Goal: Book appointment/travel/reservation

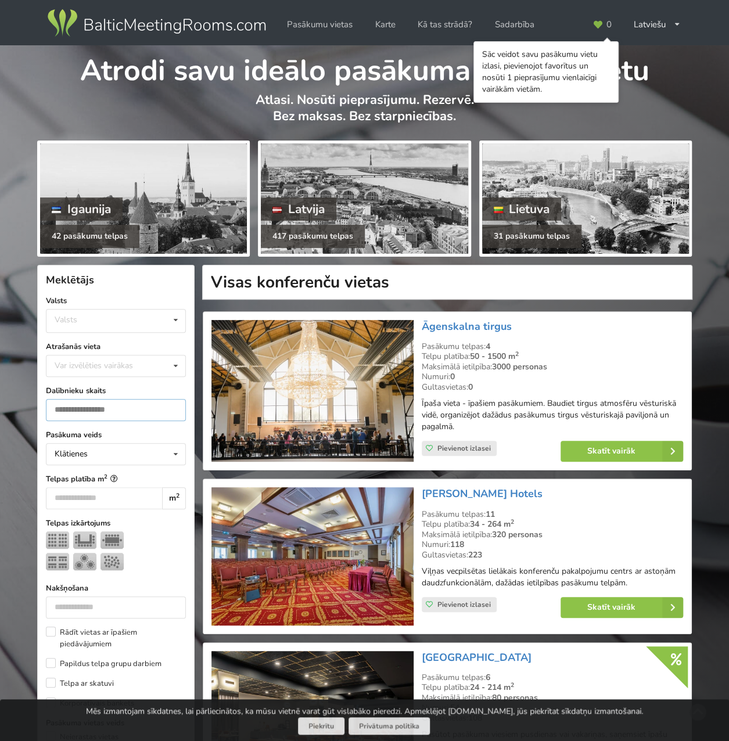
click at [133, 406] on input "number" at bounding box center [116, 410] width 140 height 22
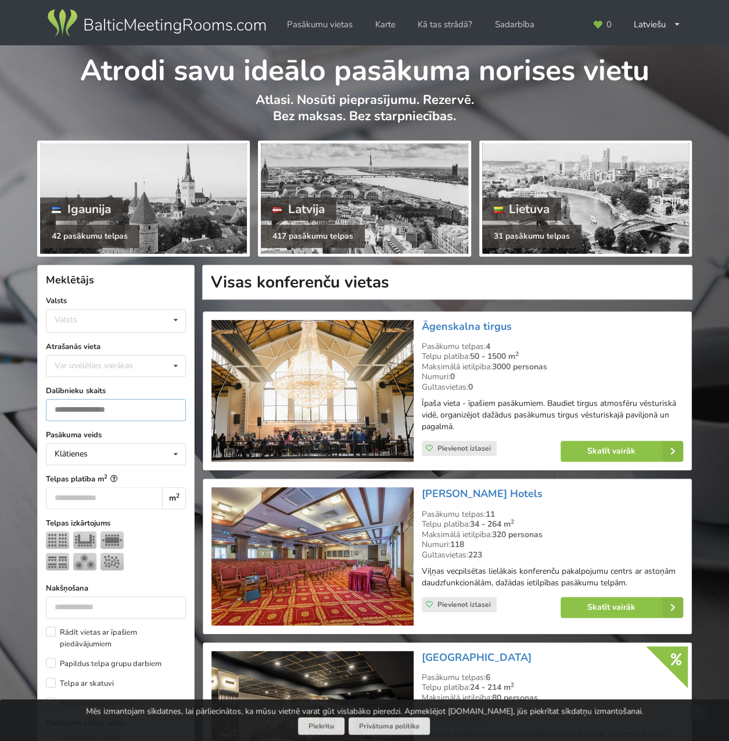
click at [171, 405] on input "*" at bounding box center [116, 410] width 140 height 22
type input "*"
click at [172, 405] on input "*" at bounding box center [116, 410] width 140 height 22
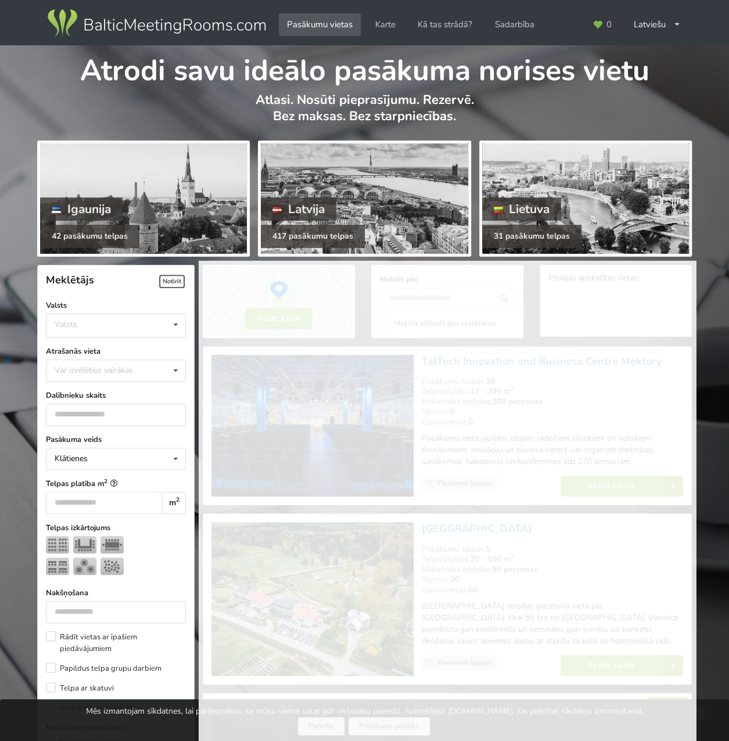
click at [173, 409] on input "*" at bounding box center [116, 415] width 140 height 22
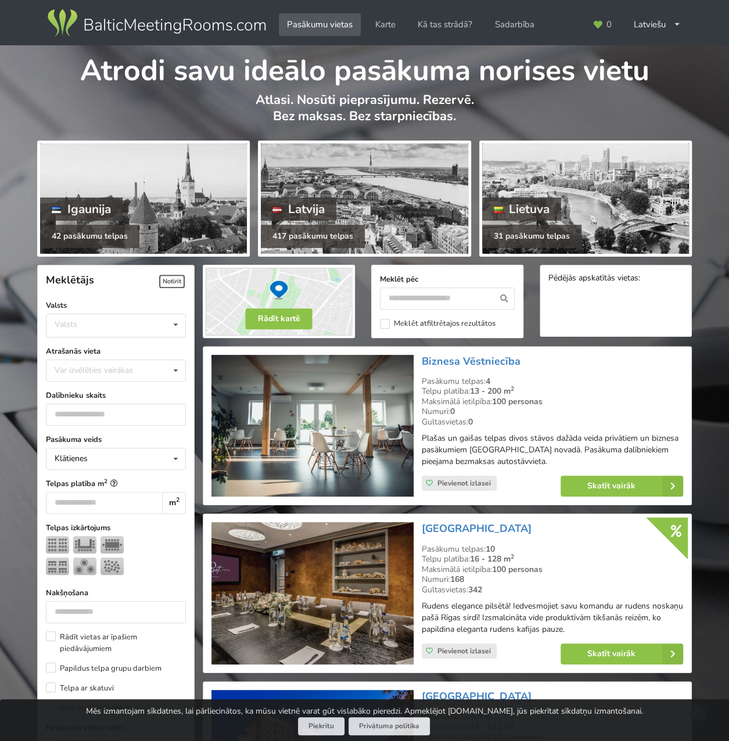
scroll to position [260, 0]
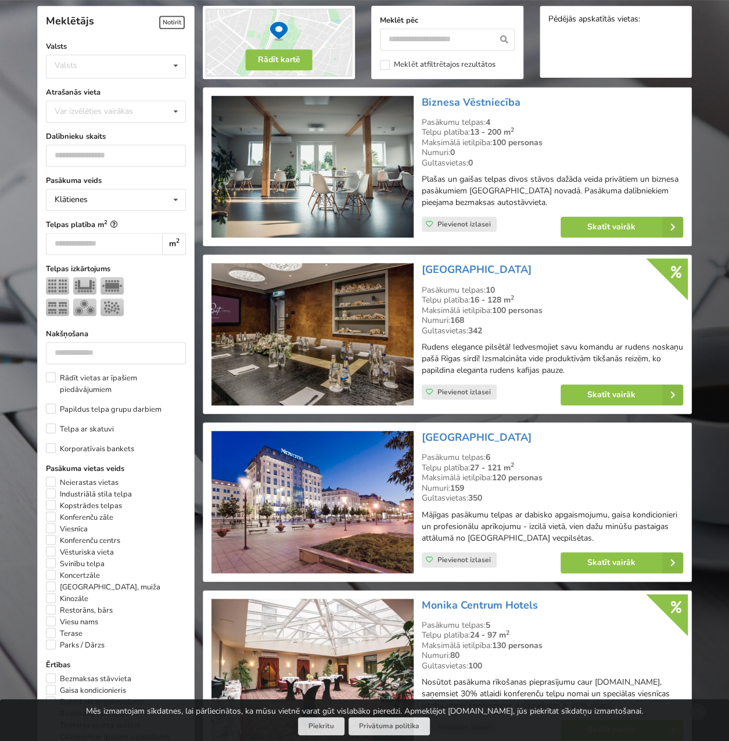
click at [173, 409] on div "Pasākuma veids Klātienes Klātienes Tiešsaistes Klātienes ar tiešraidi Telpas pl…" at bounding box center [116, 528] width 140 height 706
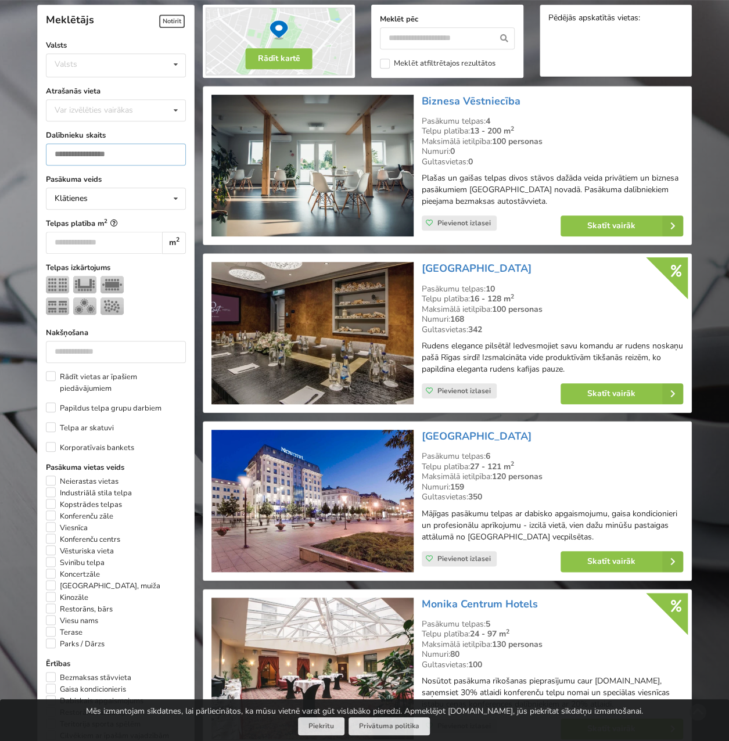
click at [174, 148] on input "*" at bounding box center [116, 154] width 140 height 22
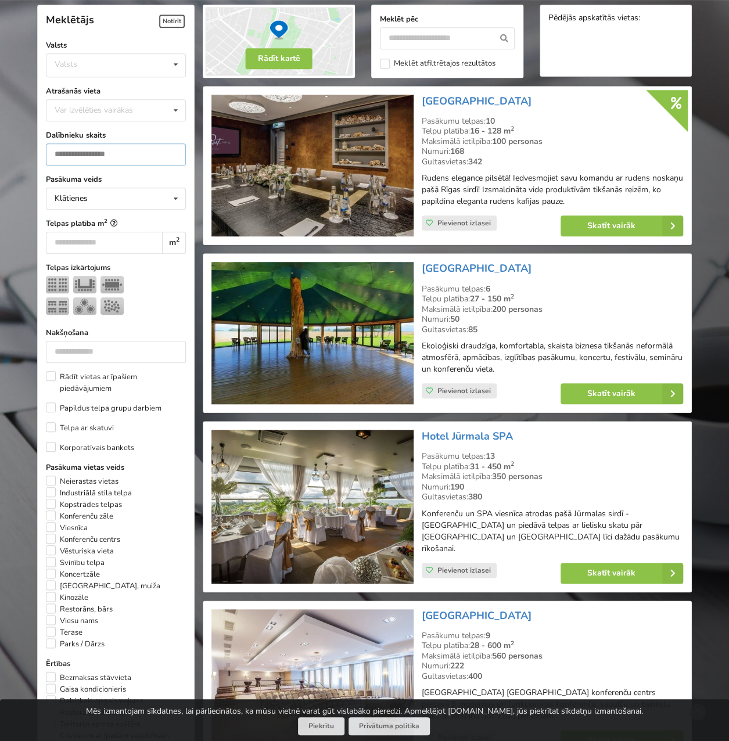
click at [172, 153] on input "*" at bounding box center [116, 154] width 140 height 22
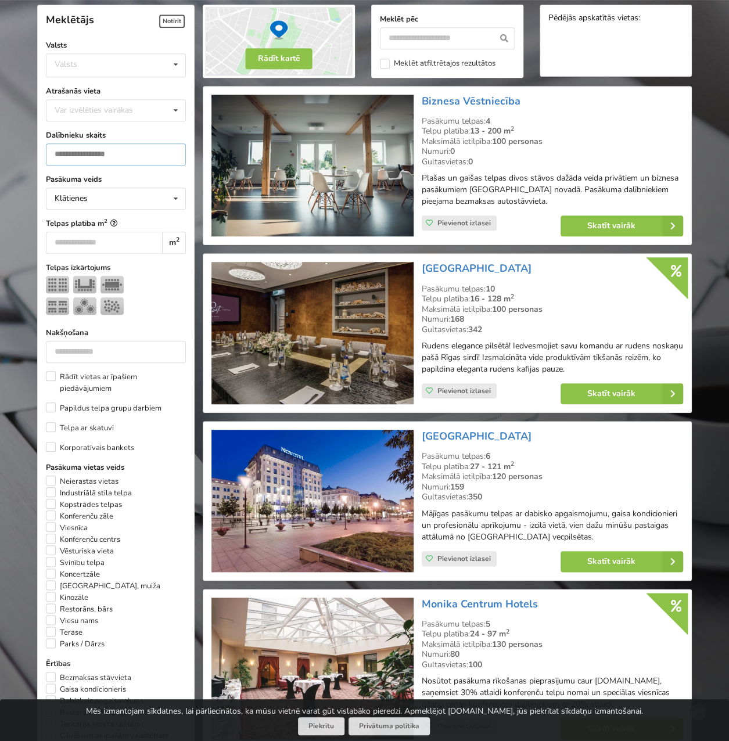
click at [174, 151] on input "*" at bounding box center [116, 154] width 140 height 22
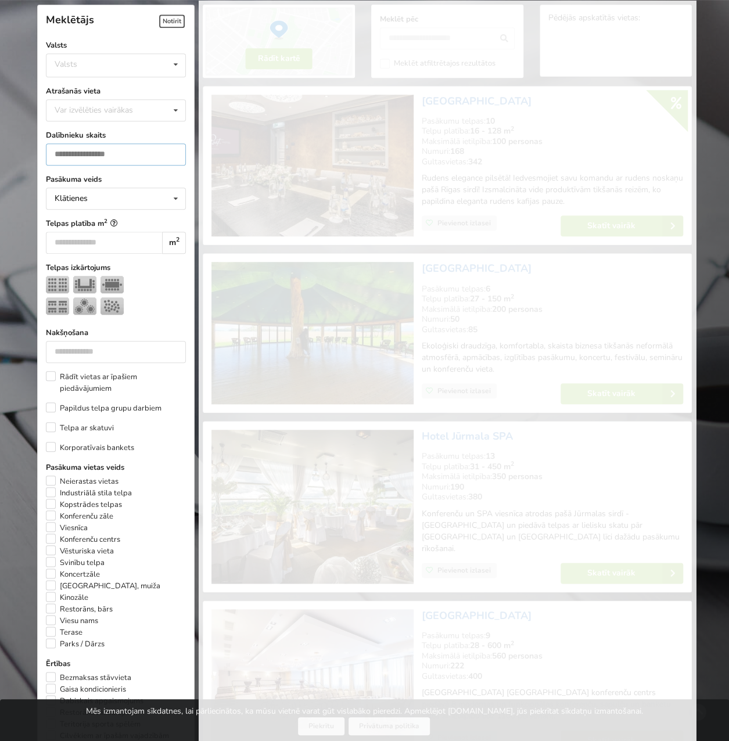
click at [171, 150] on input "*" at bounding box center [116, 154] width 140 height 22
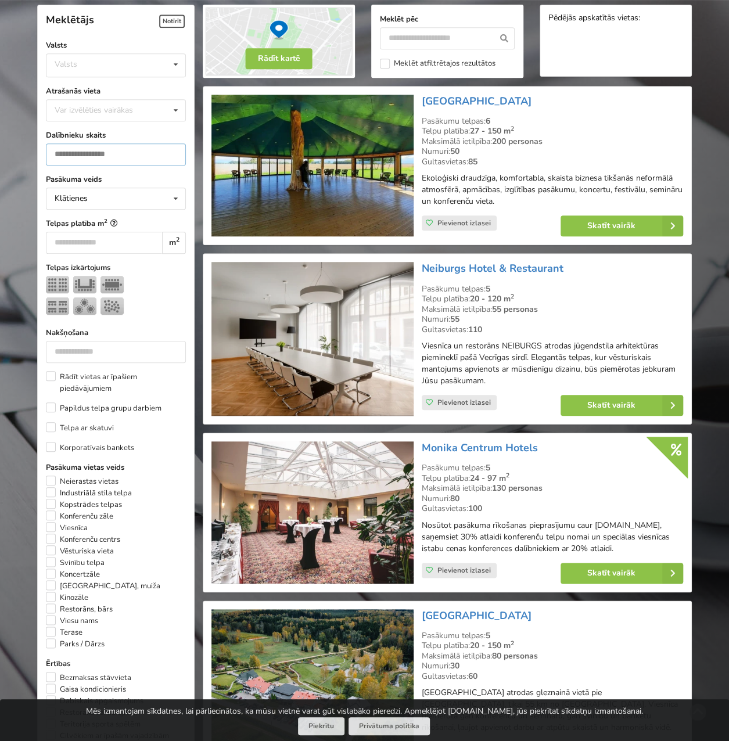
click at [171, 149] on input "*" at bounding box center [116, 154] width 140 height 22
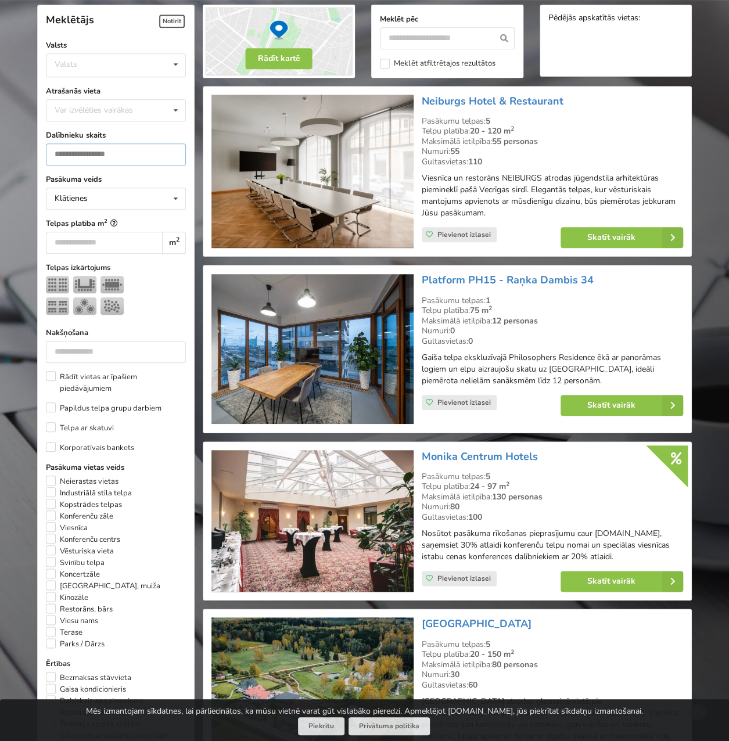
click at [171, 149] on input "*" at bounding box center [116, 154] width 140 height 22
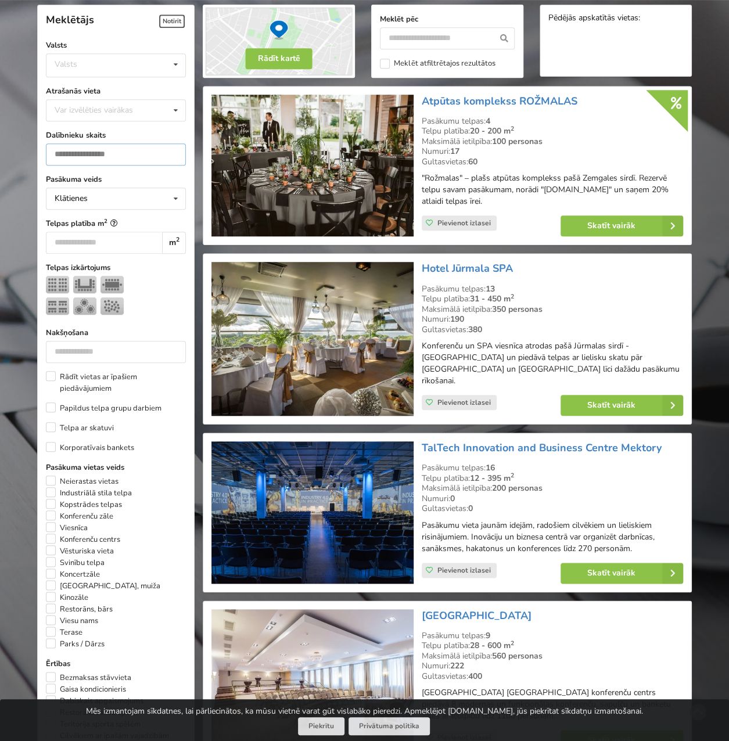
type input "*"
click at [171, 149] on input "*" at bounding box center [116, 154] width 140 height 22
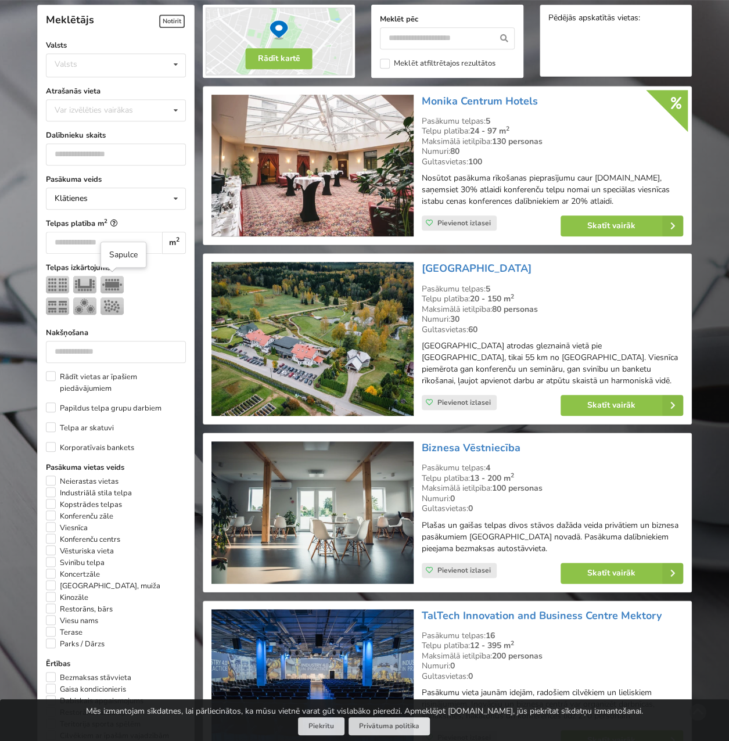
click at [114, 282] on img at bounding box center [111, 284] width 23 height 17
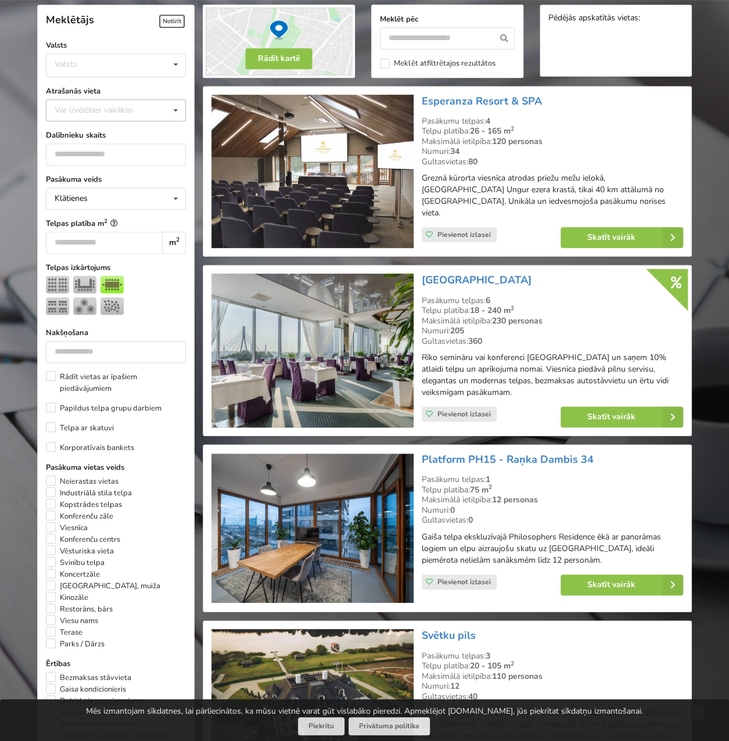
click at [100, 110] on div "Var izvēlēties vairākas" at bounding box center [105, 109] width 107 height 13
click at [93, 143] on div "Rīga" at bounding box center [115, 144] width 139 height 21
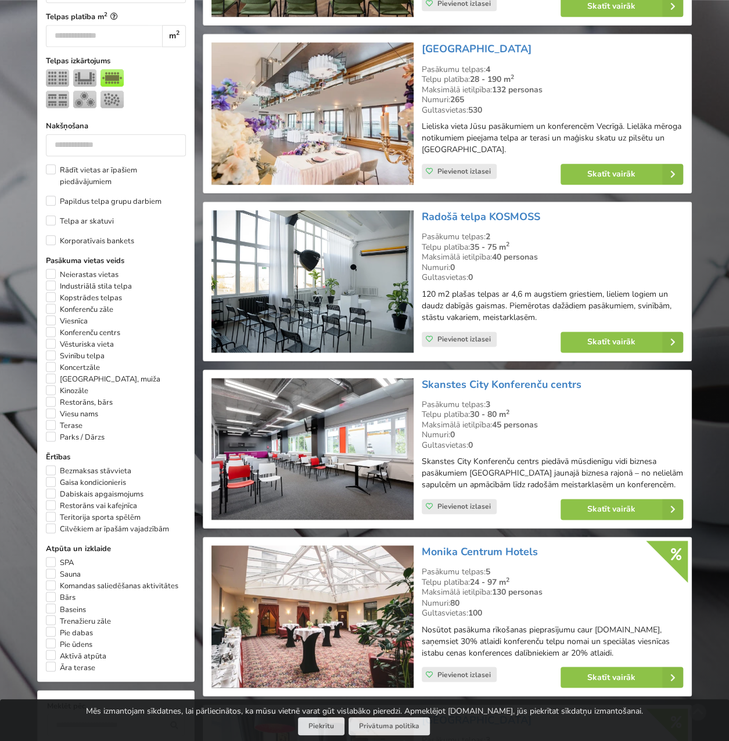
scroll to position [492, 0]
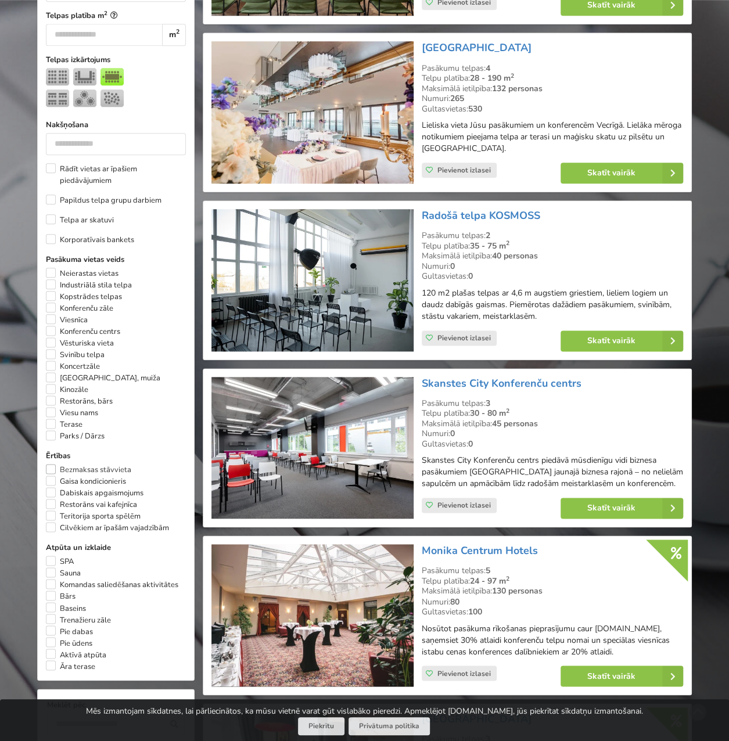
click at [51, 464] on label "Bezmaksas stāvvieta" at bounding box center [88, 470] width 85 height 12
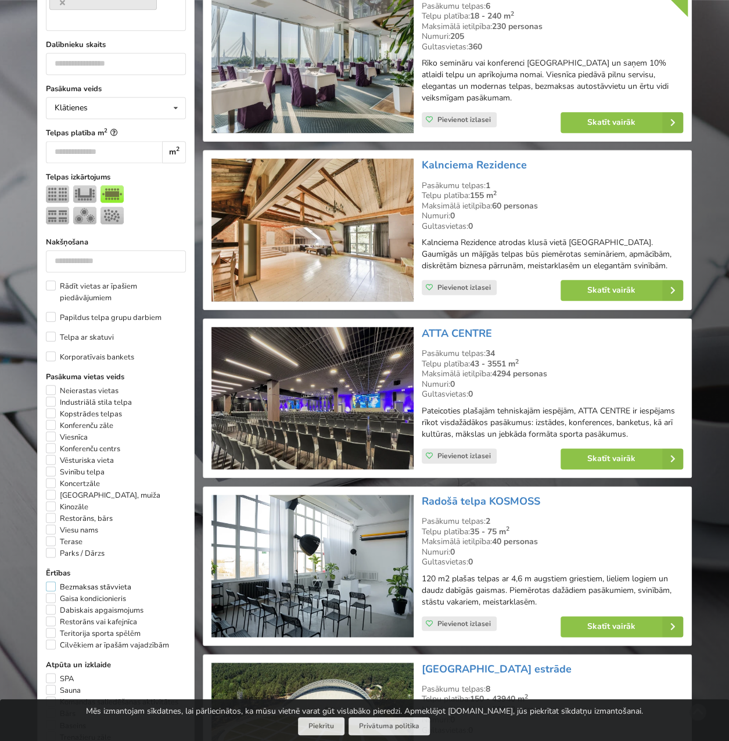
scroll to position [492, 0]
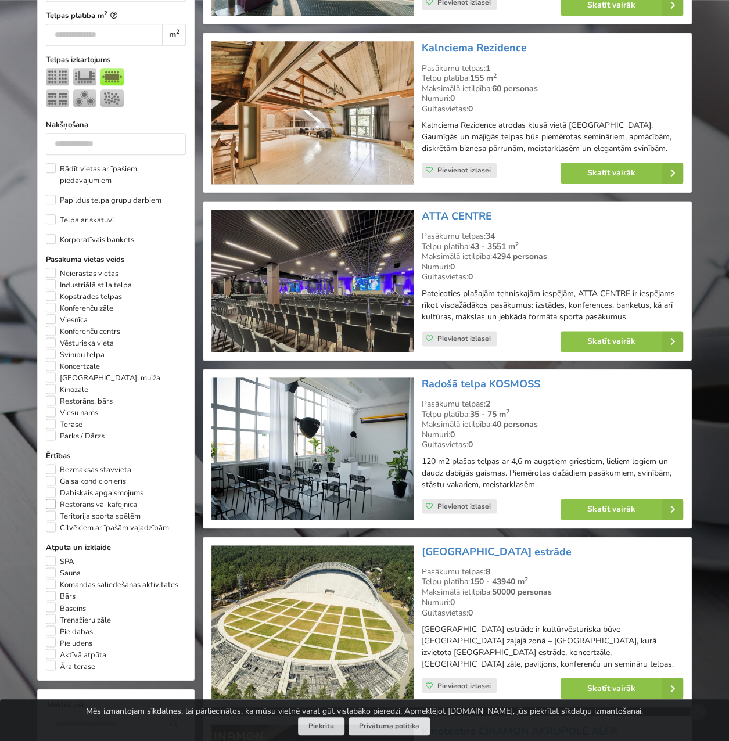
click at [53, 499] on label "Restorāns vai kafejnīca" at bounding box center [91, 505] width 91 height 12
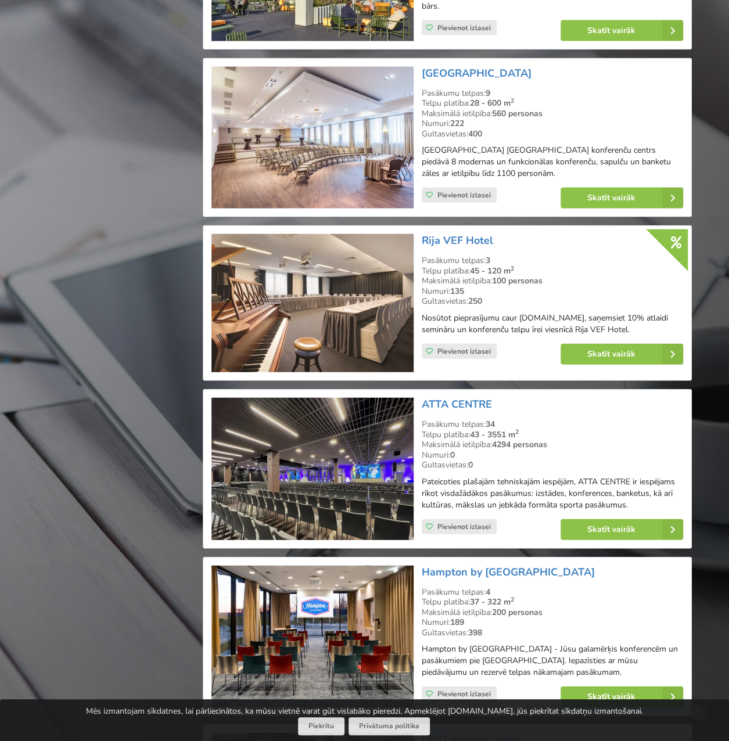
scroll to position [1538, 0]
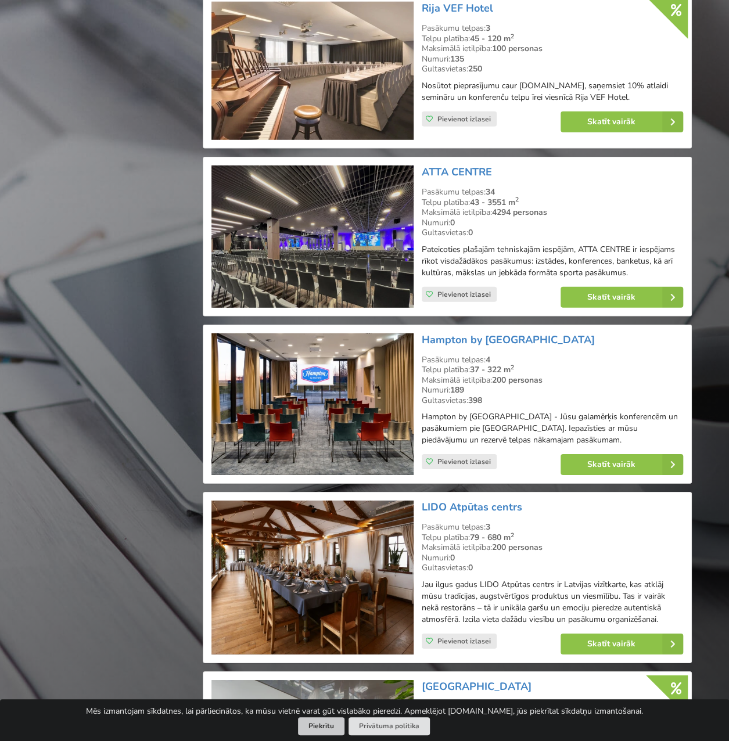
click at [315, 724] on button "Piekrītu" at bounding box center [321, 726] width 46 height 18
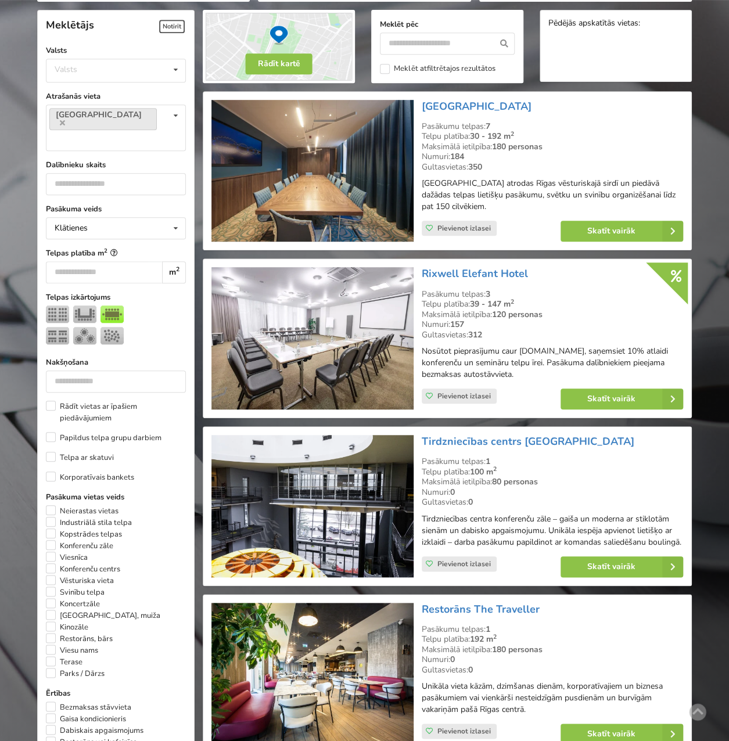
scroll to position [0, 0]
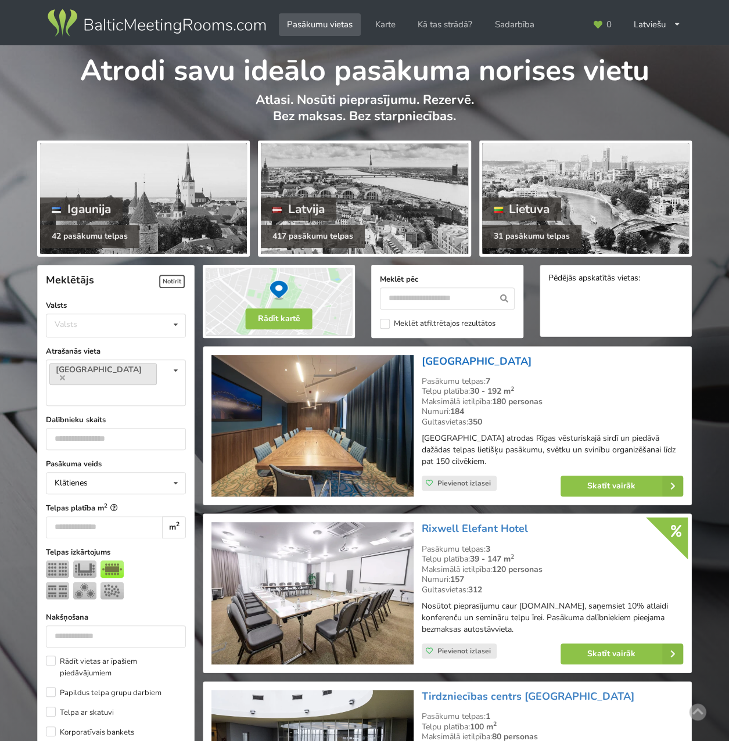
click at [508, 359] on link "[GEOGRAPHIC_DATA]" at bounding box center [477, 361] width 110 height 14
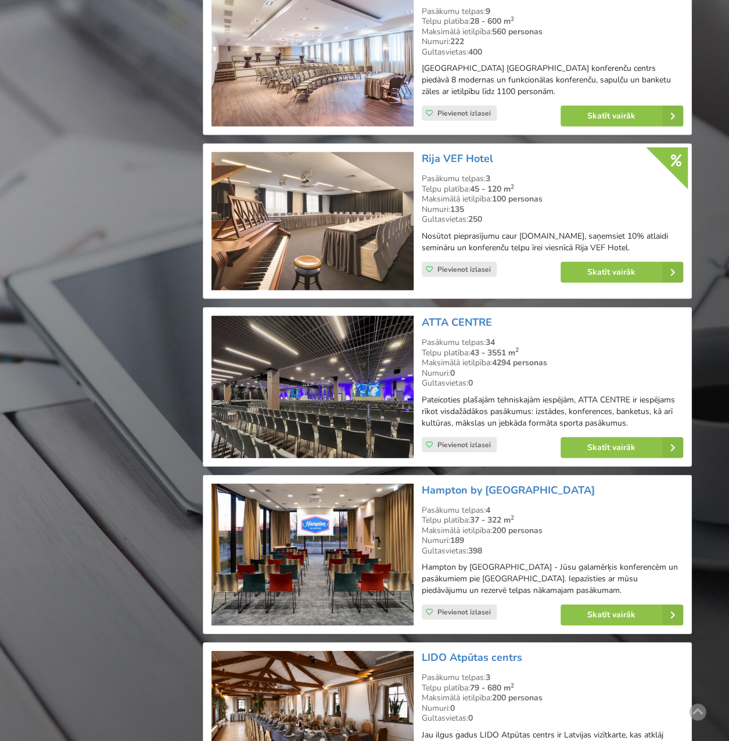
scroll to position [1394, 0]
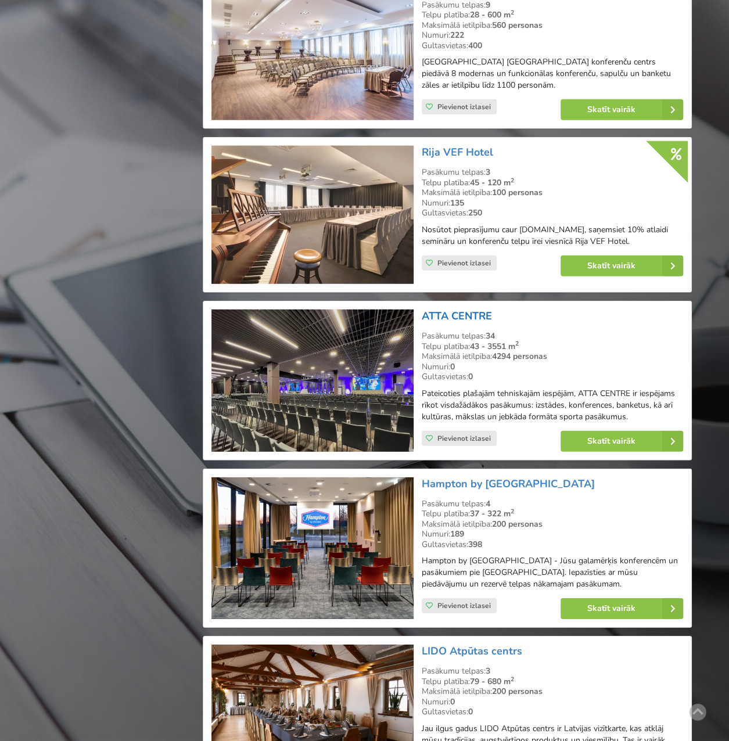
click at [475, 310] on link "ATTA CENTRE" at bounding box center [457, 316] width 70 height 14
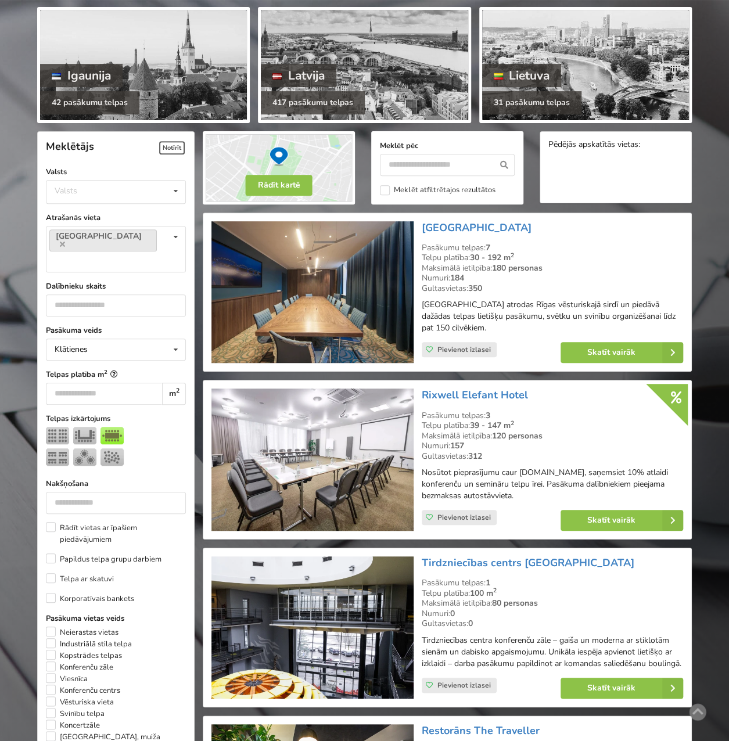
scroll to position [0, 0]
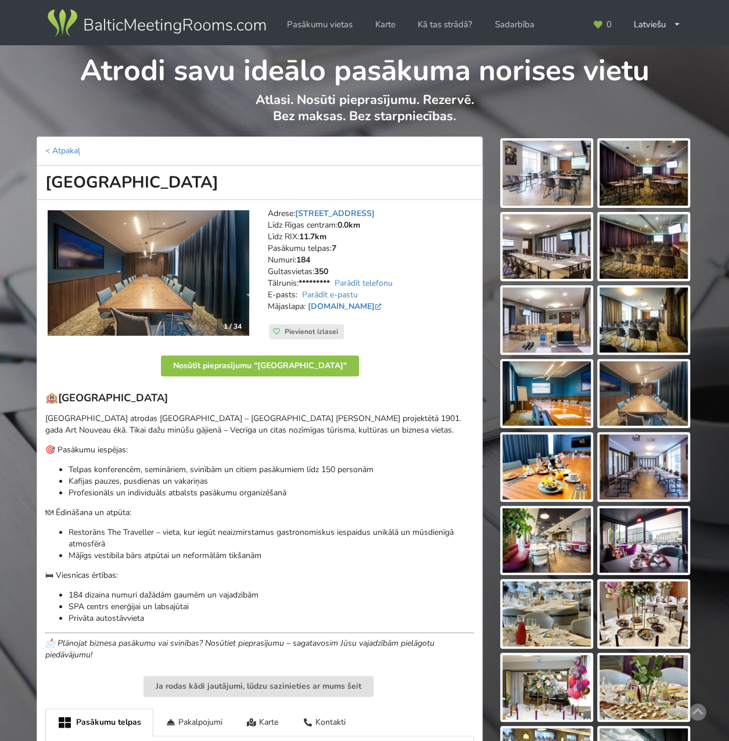
click at [538, 174] on img at bounding box center [546, 173] width 88 height 65
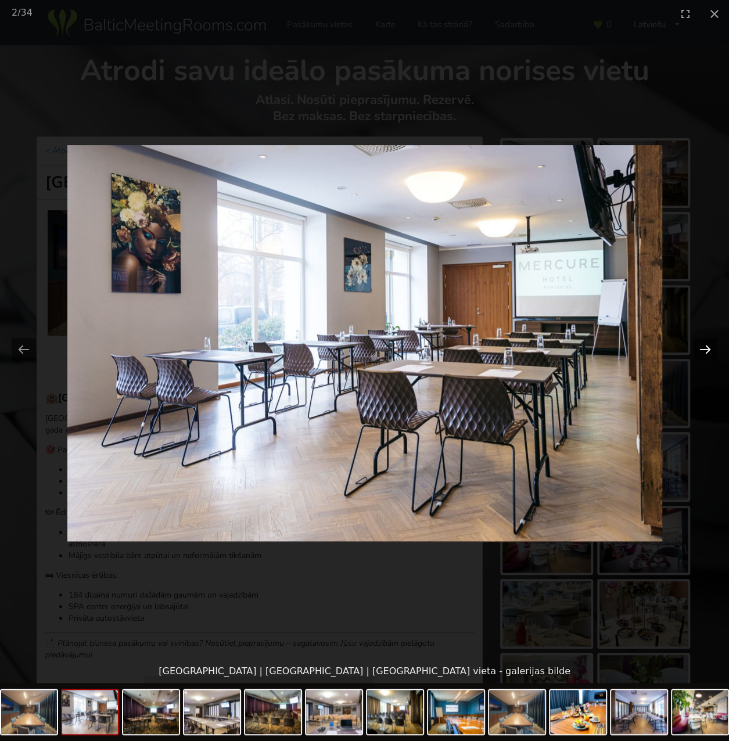
click at [707, 350] on button "Next slide" at bounding box center [705, 349] width 24 height 23
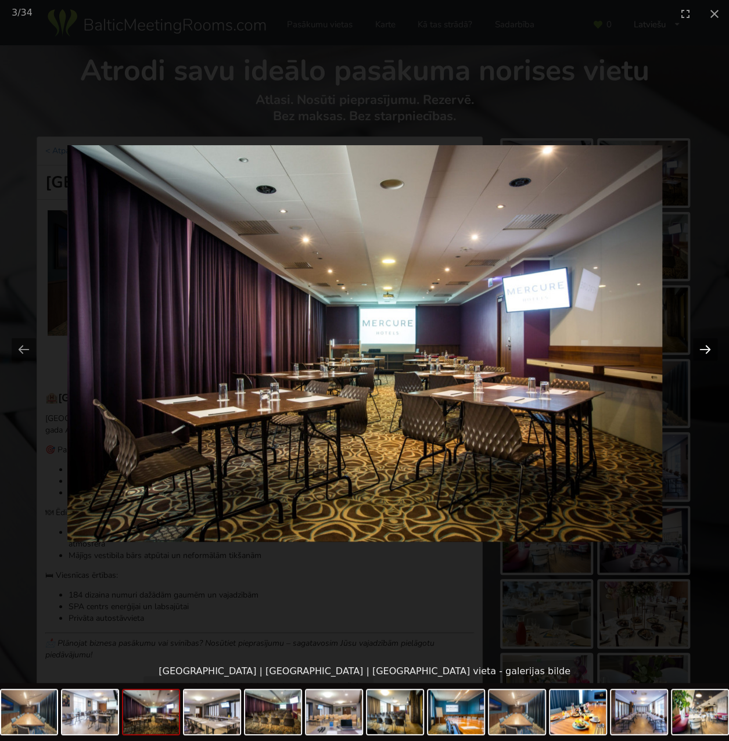
click at [707, 350] on button "Next slide" at bounding box center [705, 349] width 24 height 23
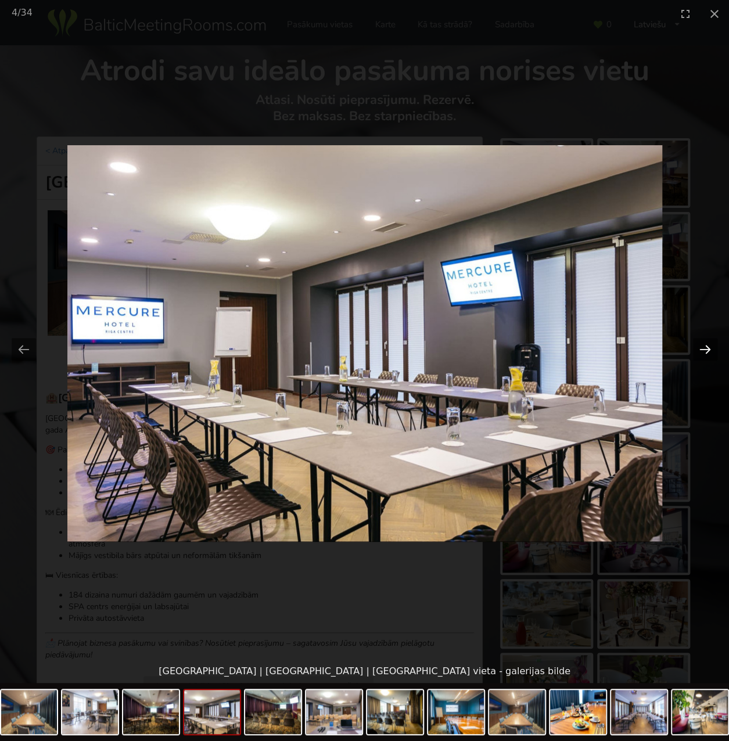
click at [707, 350] on button "Next slide" at bounding box center [705, 349] width 24 height 23
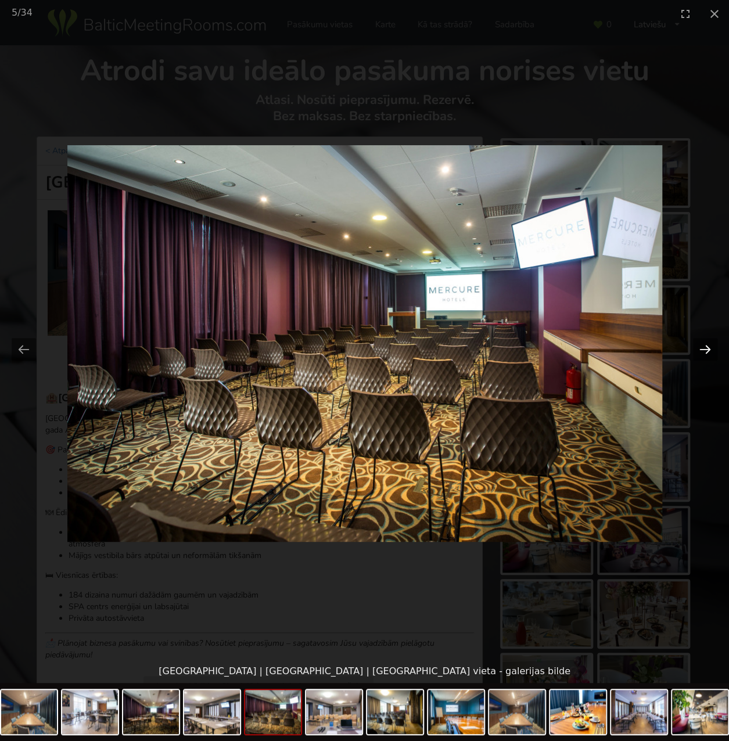
click at [707, 350] on button "Next slide" at bounding box center [705, 349] width 24 height 23
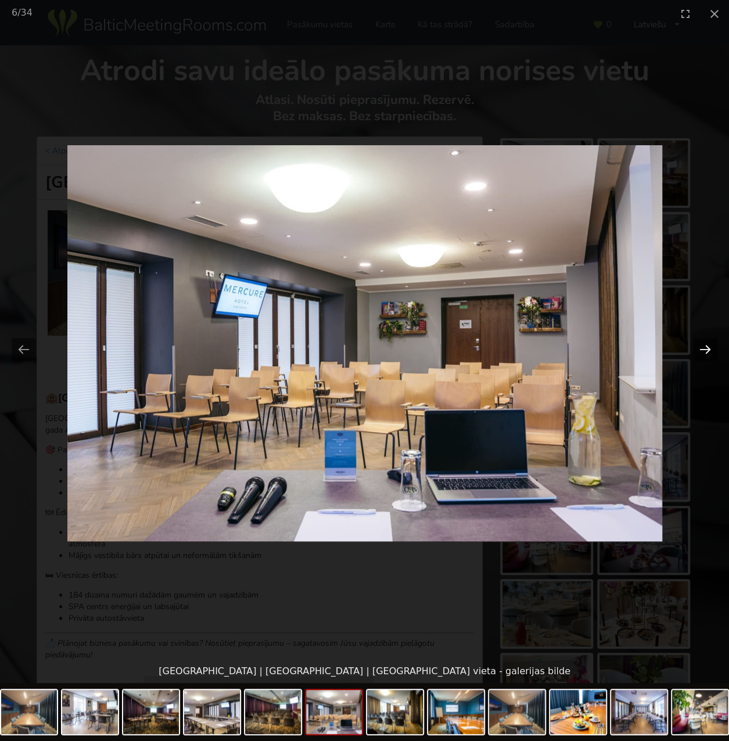
click at [707, 350] on button "Next slide" at bounding box center [705, 349] width 24 height 23
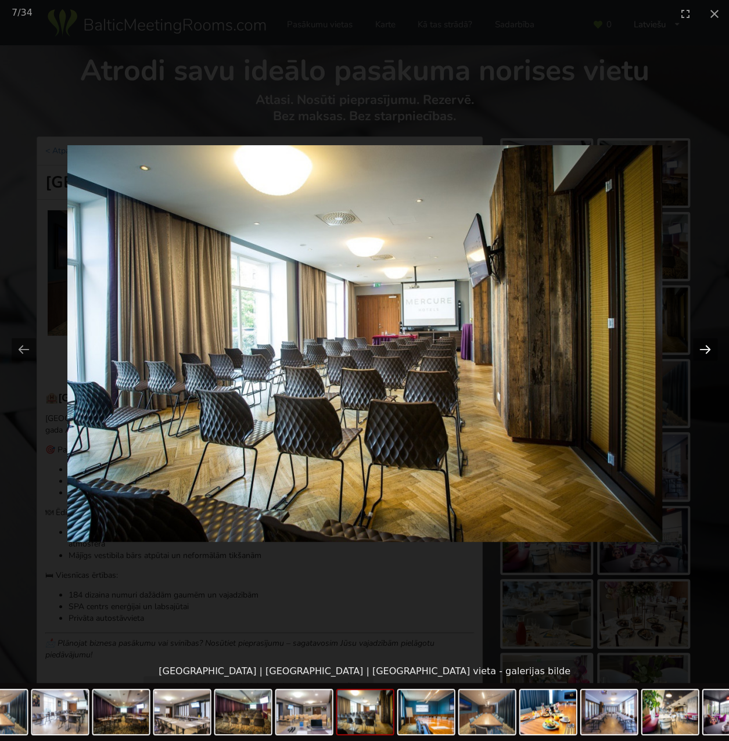
click at [707, 350] on button "Next slide" at bounding box center [705, 349] width 24 height 23
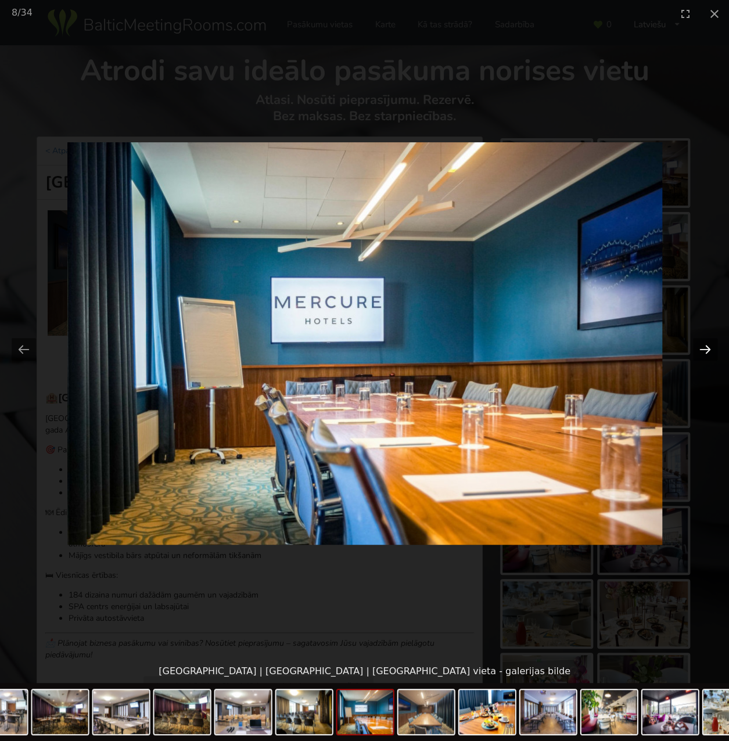
click at [707, 350] on button "Next slide" at bounding box center [705, 349] width 24 height 23
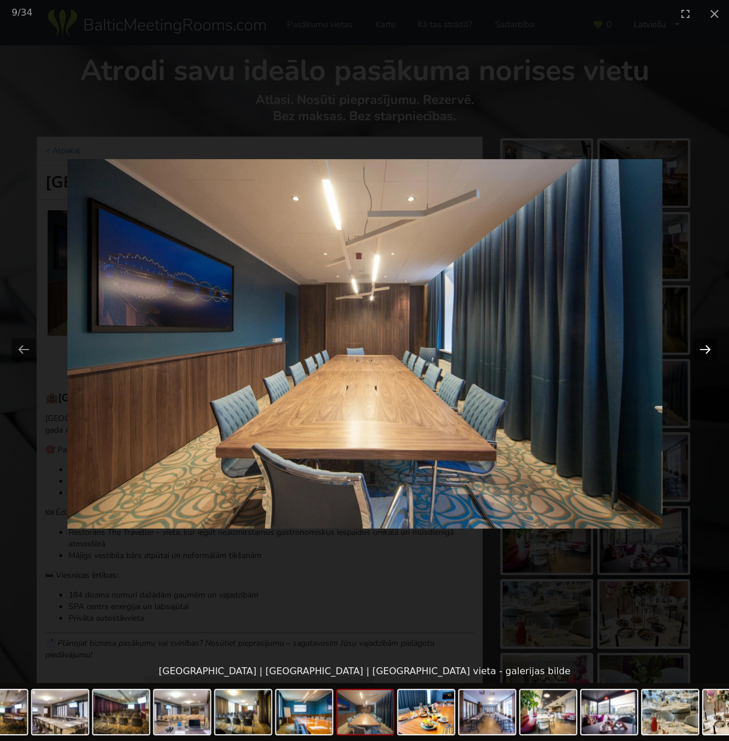
click at [707, 350] on button "Next slide" at bounding box center [705, 349] width 24 height 23
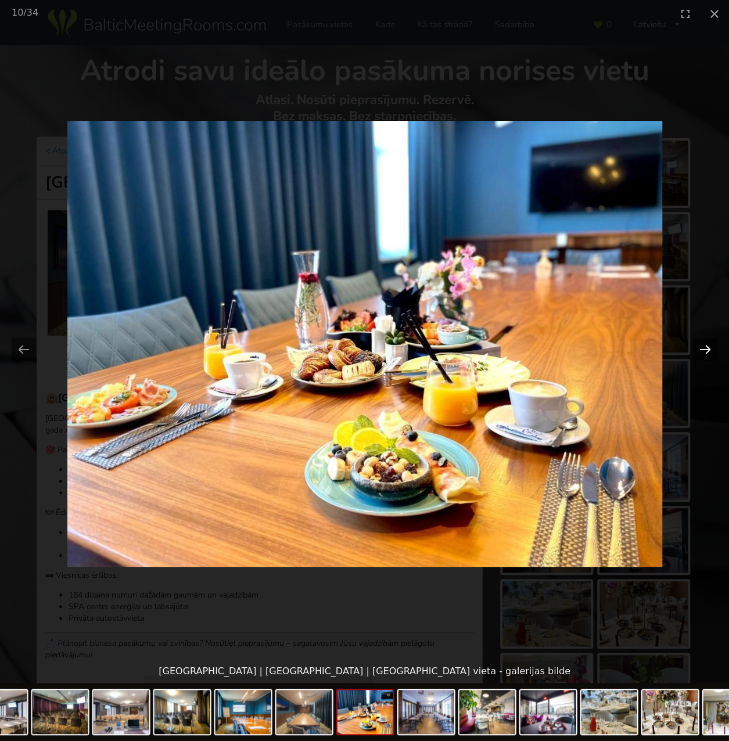
click at [707, 350] on button "Next slide" at bounding box center [705, 349] width 24 height 23
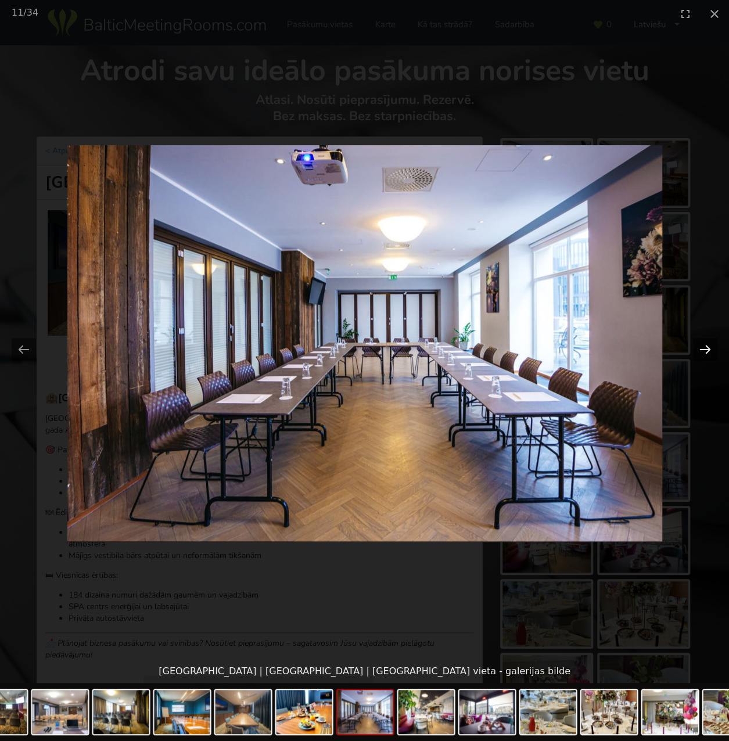
click at [707, 350] on button "Next slide" at bounding box center [705, 349] width 24 height 23
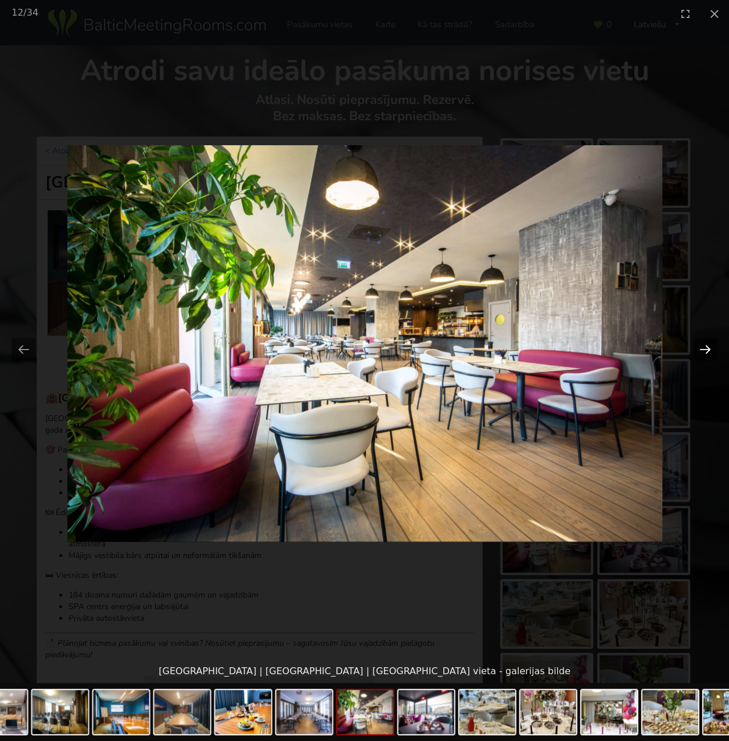
click at [707, 350] on button "Next slide" at bounding box center [705, 349] width 24 height 23
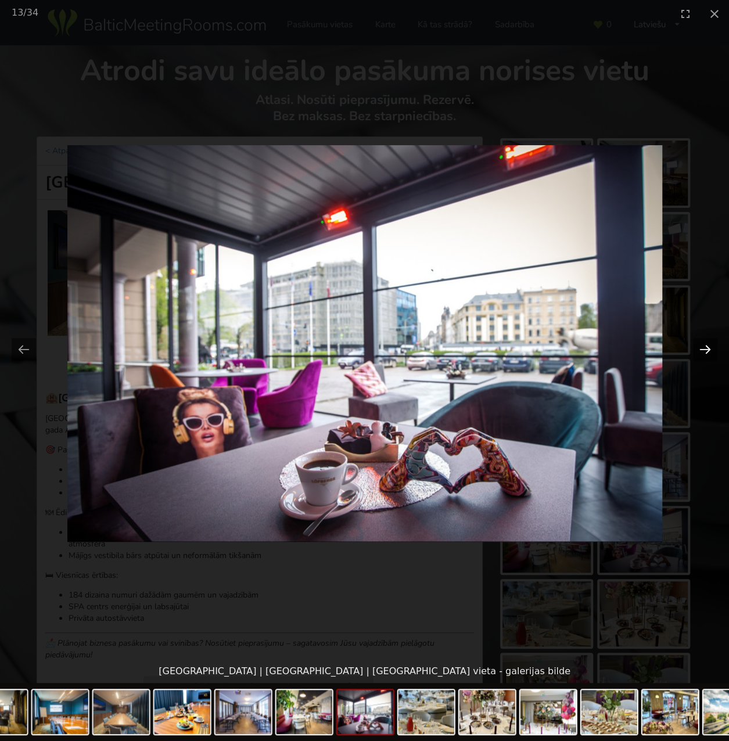
click at [707, 350] on button "Next slide" at bounding box center [705, 349] width 24 height 23
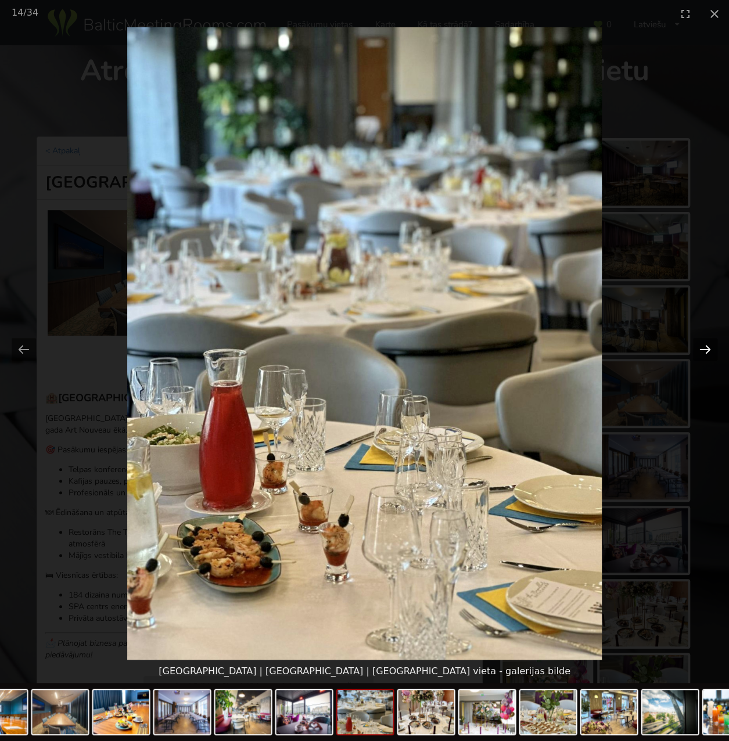
click at [707, 350] on button "Next slide" at bounding box center [705, 349] width 24 height 23
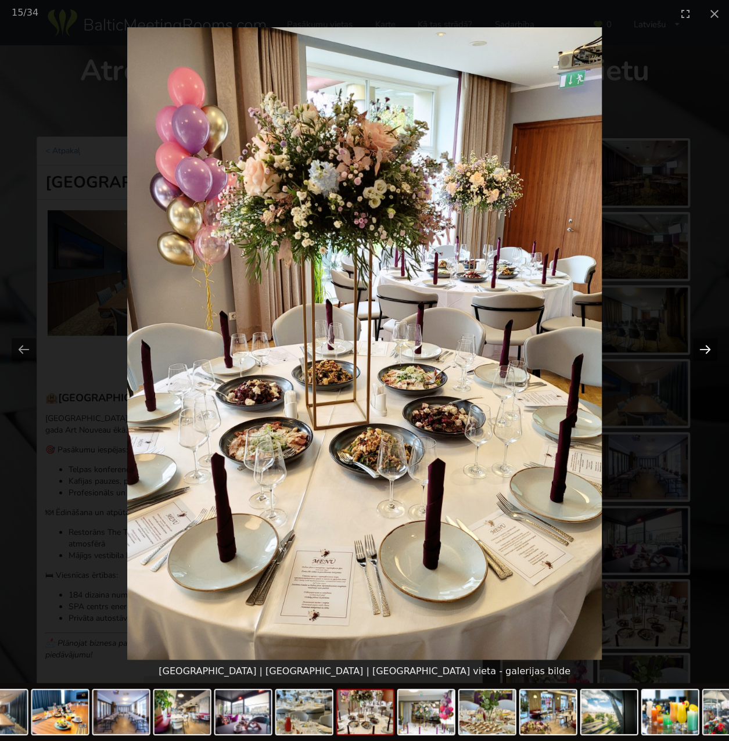
click at [703, 350] on button "Next slide" at bounding box center [705, 349] width 24 height 23
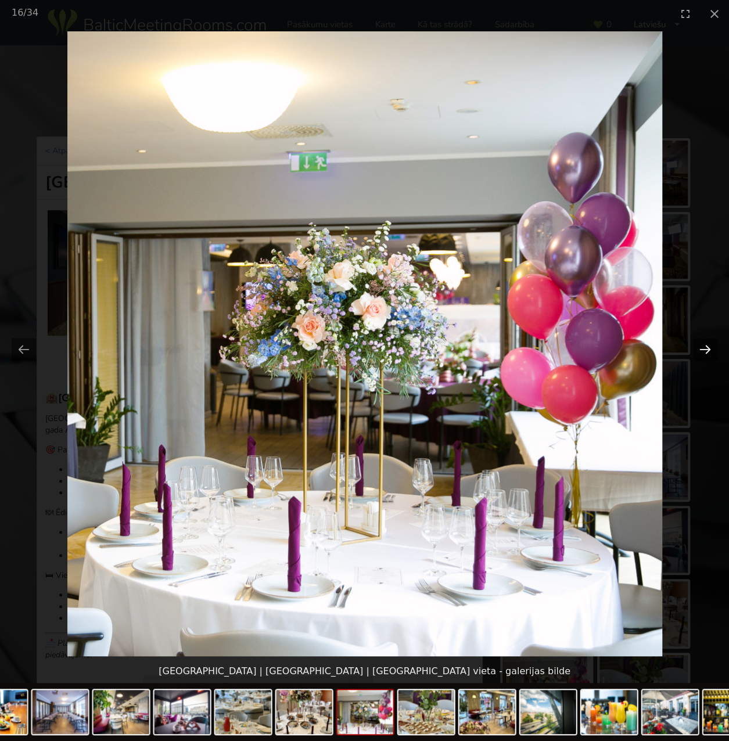
click at [703, 350] on button "Next slide" at bounding box center [705, 349] width 24 height 23
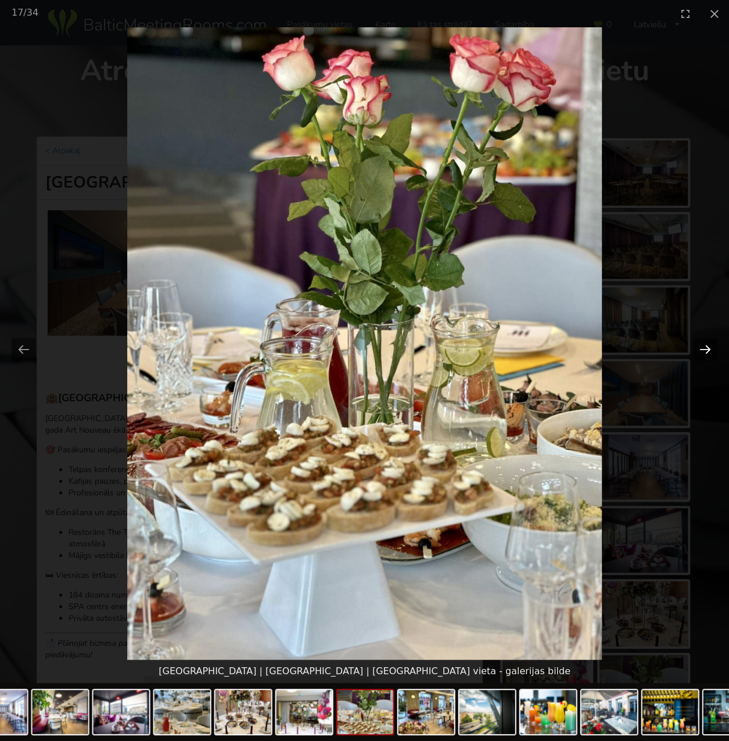
click at [703, 350] on button "Next slide" at bounding box center [705, 349] width 24 height 23
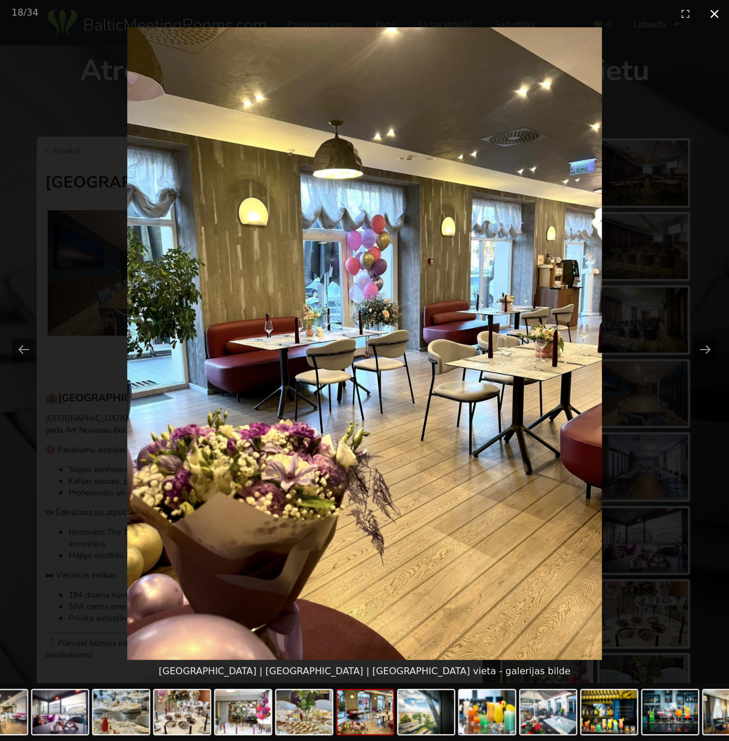
click at [719, 12] on button "Close gallery" at bounding box center [714, 13] width 29 height 27
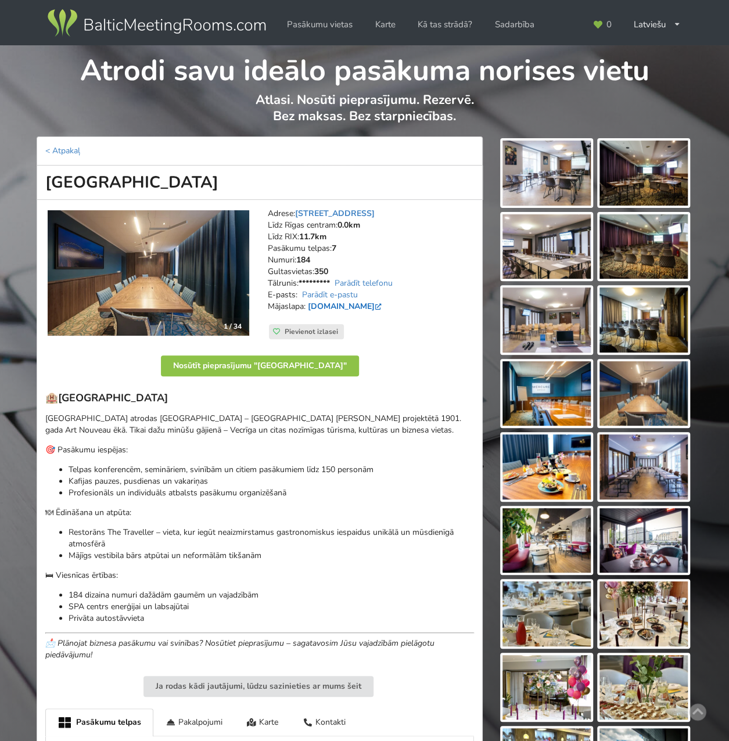
click at [329, 305] on link "[DOMAIN_NAME]" at bounding box center [346, 306] width 76 height 11
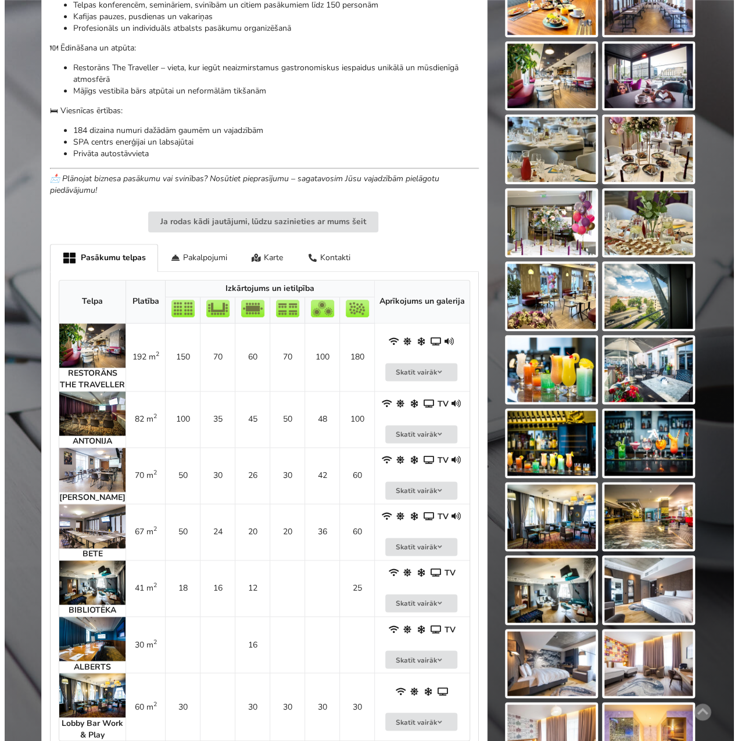
scroll to position [697, 0]
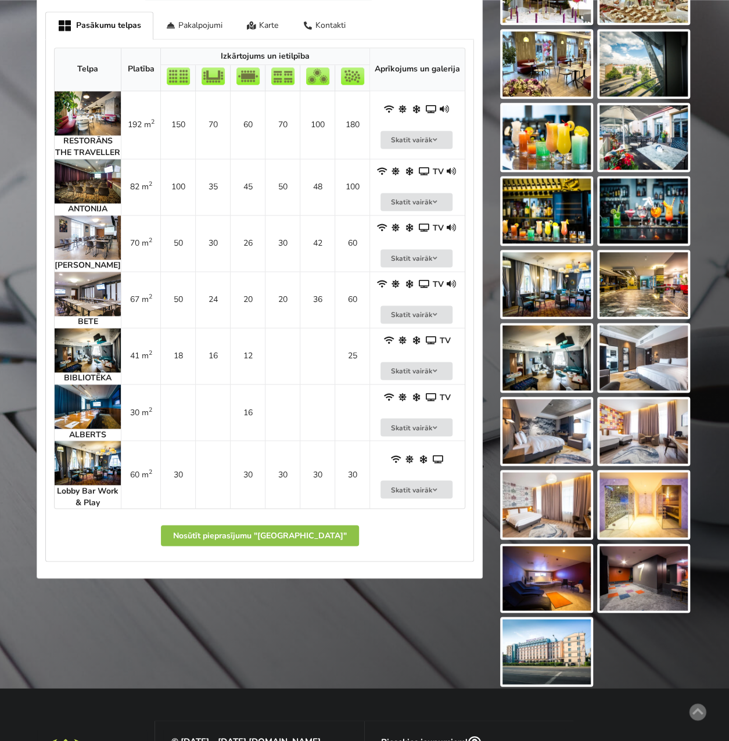
click at [85, 363] on img at bounding box center [88, 350] width 66 height 44
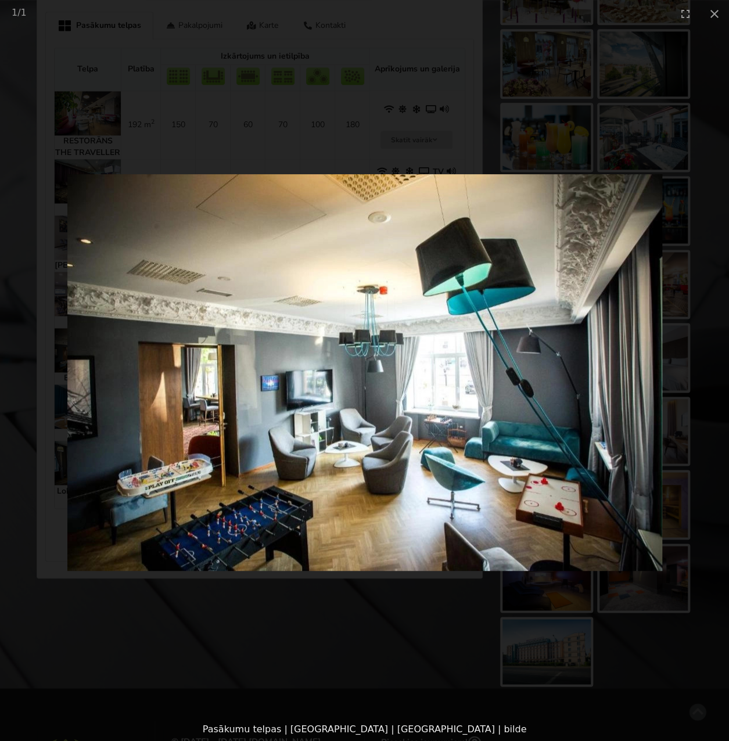
click at [369, 584] on picture at bounding box center [364, 372] width 729 height 690
click at [53, 515] on picture at bounding box center [364, 372] width 729 height 690
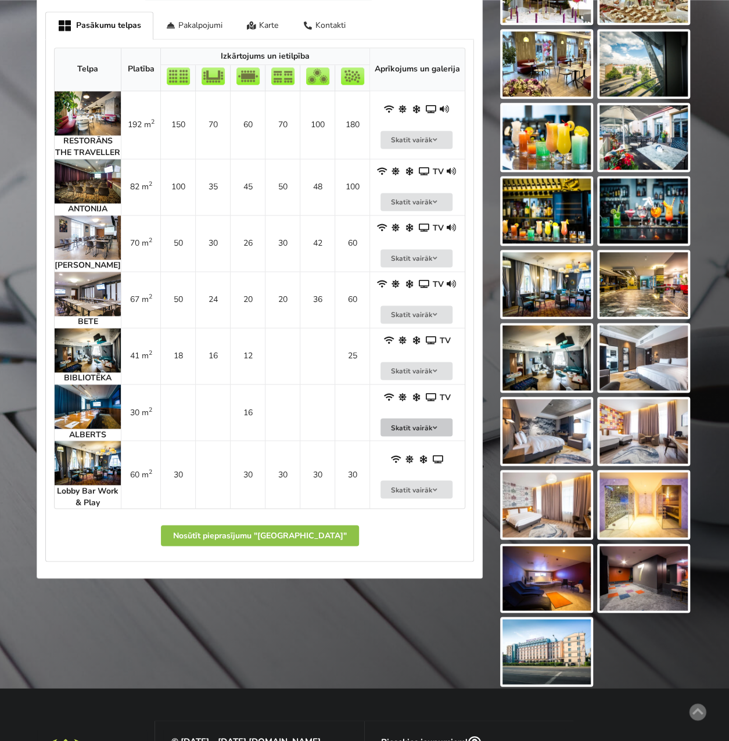
click at [415, 436] on button "Skatīt vairāk" at bounding box center [416, 427] width 72 height 18
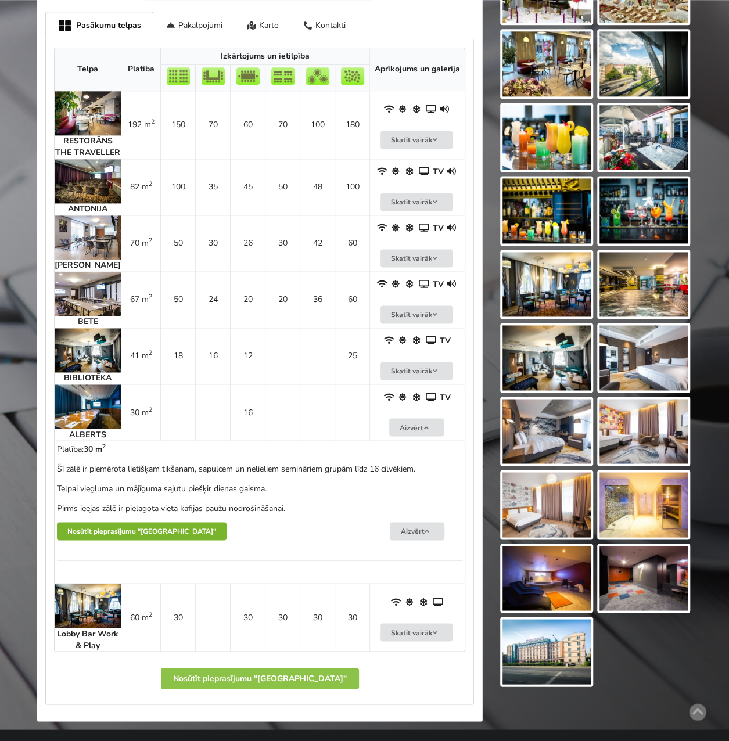
click at [87, 540] on button "Nosūtīt pieprasījumu "[GEOGRAPHIC_DATA]"" at bounding box center [142, 531] width 170 height 18
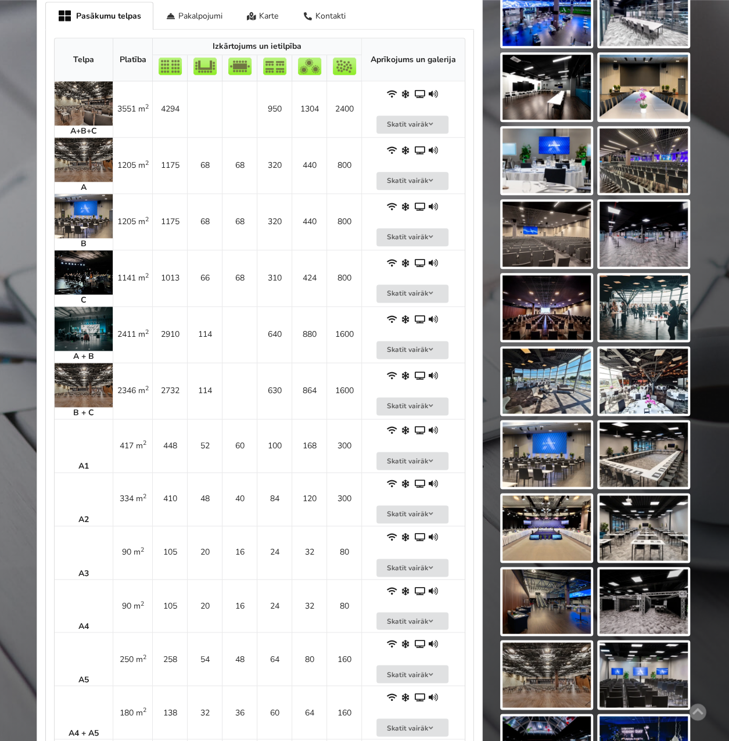
scroll to position [581, 0]
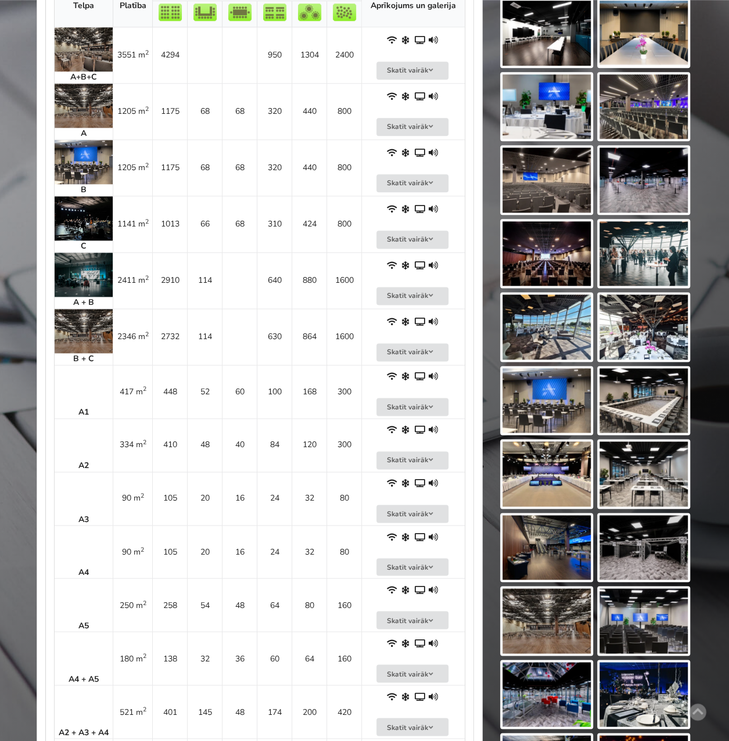
click at [88, 488] on td "A3" at bounding box center [84, 498] width 58 height 53
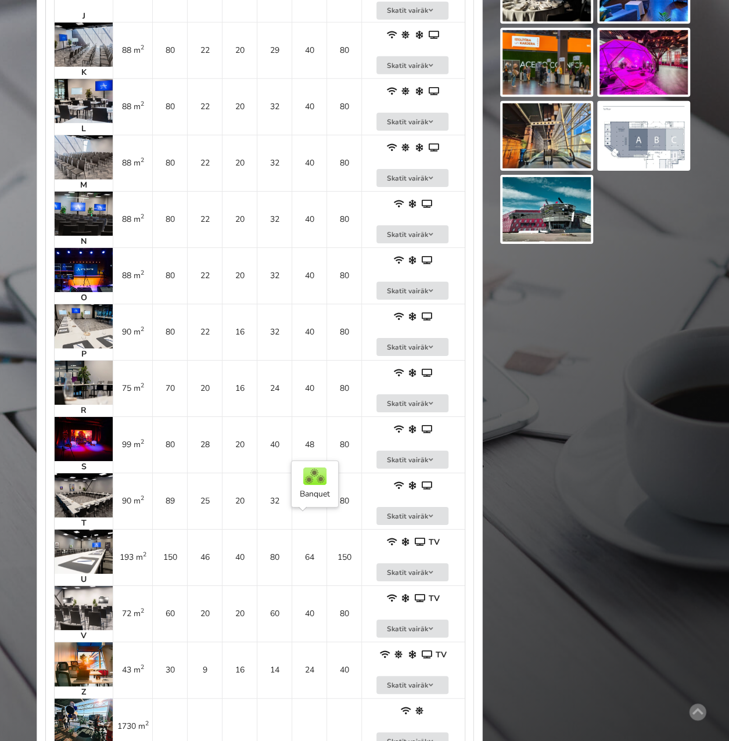
scroll to position [1974, 0]
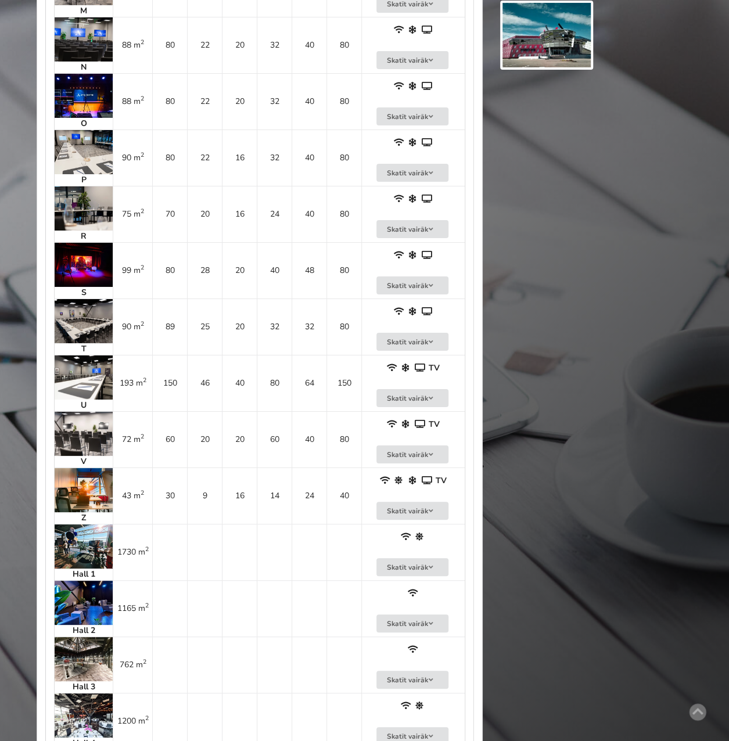
click at [88, 481] on img at bounding box center [84, 490] width 58 height 44
